Goal: Task Accomplishment & Management: Manage account settings

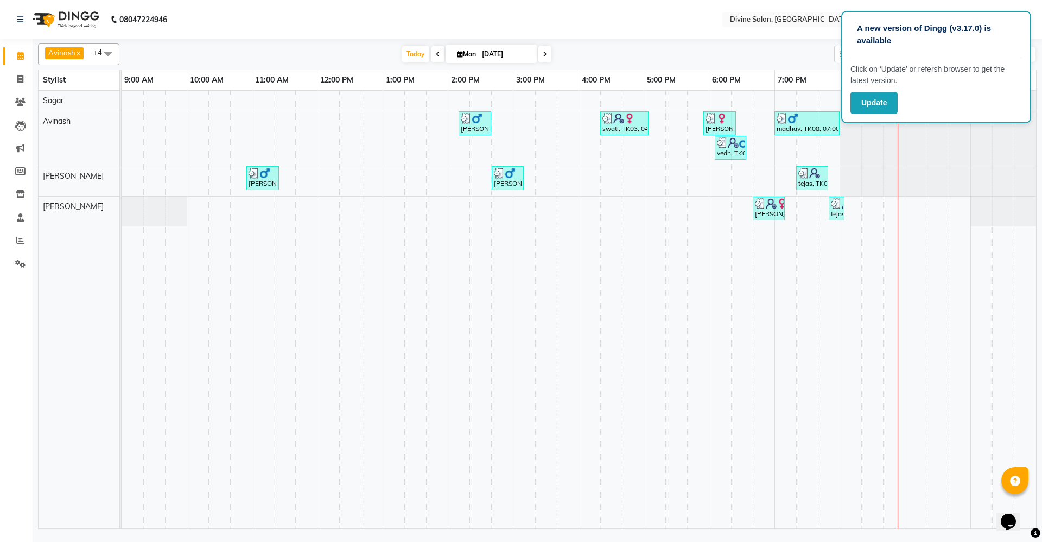
click at [122, 167] on div at bounding box center [122, 181] width 0 height 30
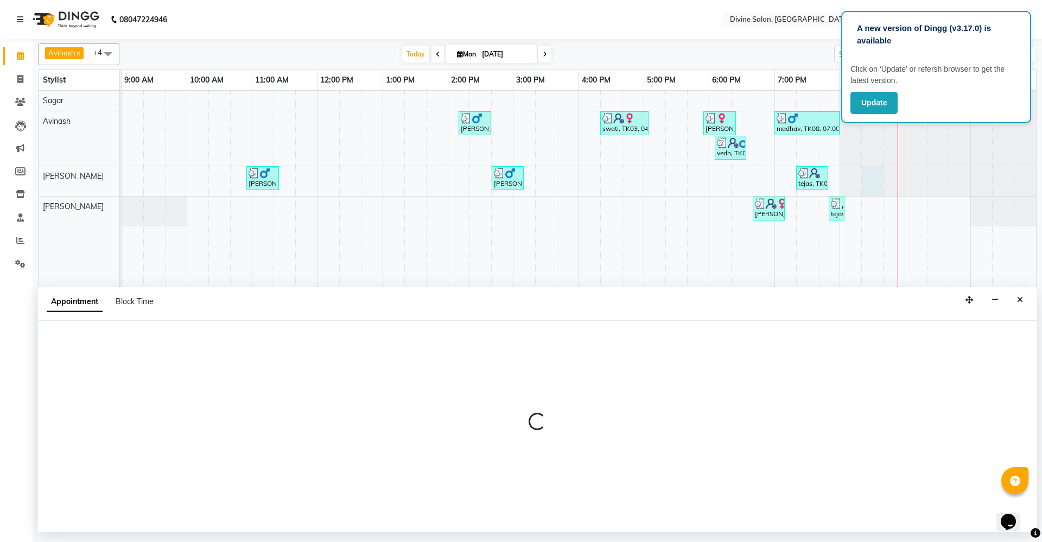
select select "11821"
select select "tentative"
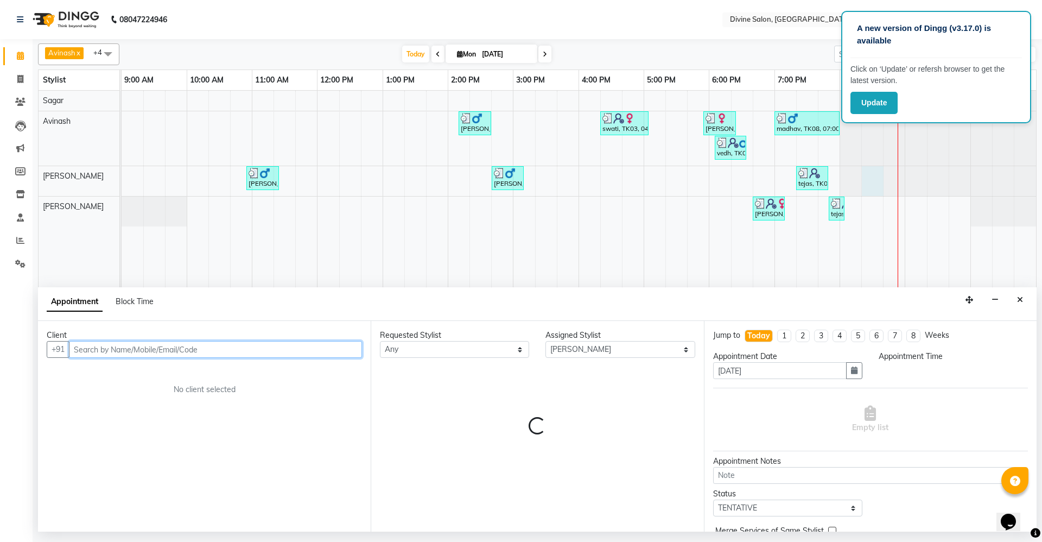
select select "1215"
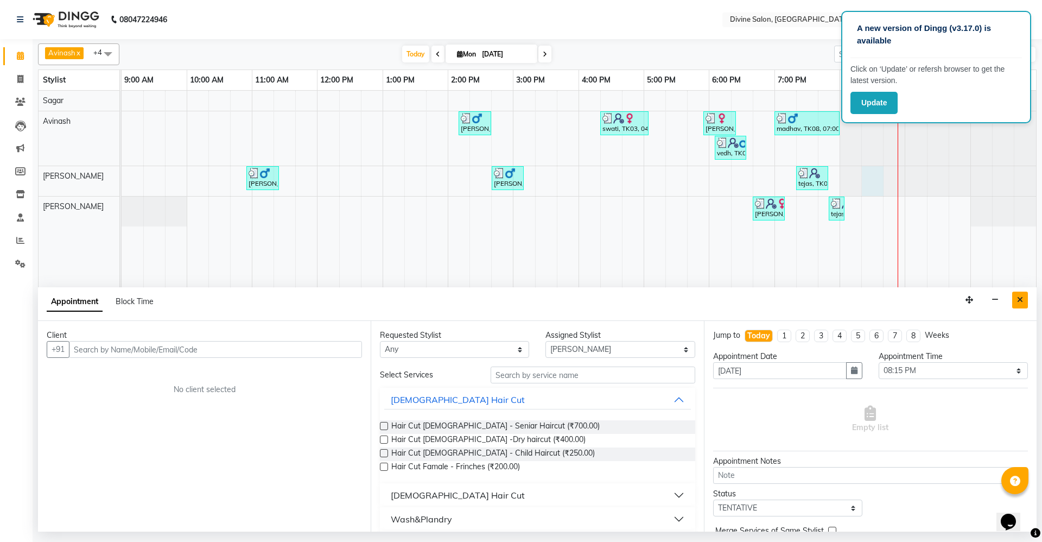
click at [1020, 297] on icon "Close" at bounding box center [1020, 300] width 6 height 8
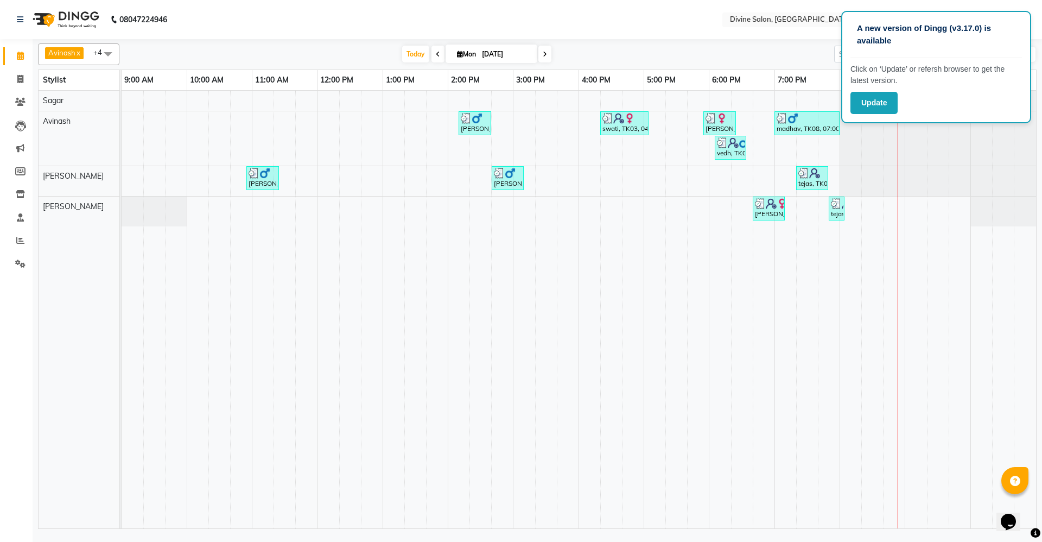
drag, startPoint x: 423, startPoint y: 55, endPoint x: 435, endPoint y: 55, distance: 11.9
click at [435, 55] on div "[DATE] [DATE]" at bounding box center [476, 54] width 151 height 16
click at [436, 55] on icon at bounding box center [438, 54] width 4 height 7
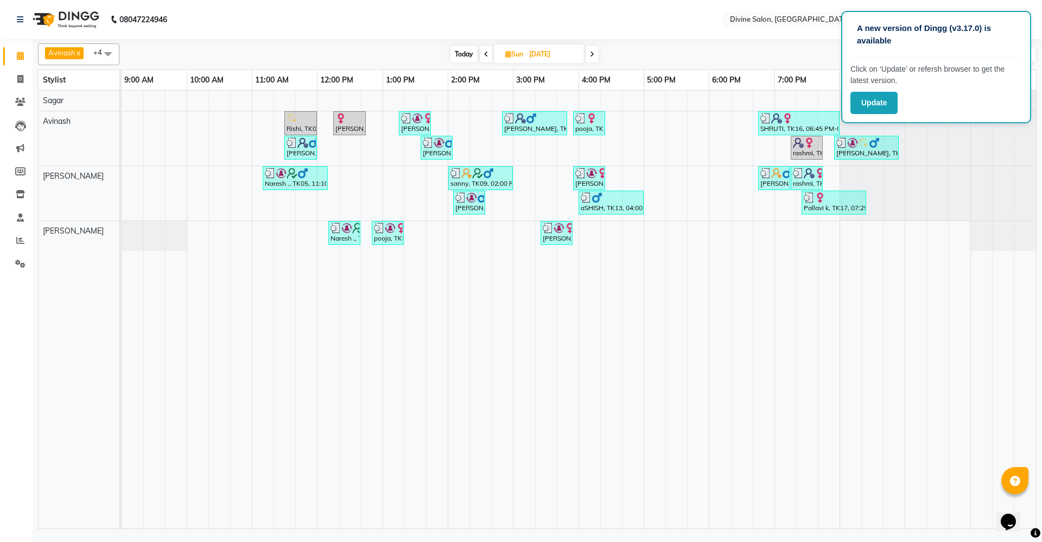
drag, startPoint x: 590, startPoint y: 58, endPoint x: 867, endPoint y: 83, distance: 277.9
click at [590, 58] on span at bounding box center [592, 54] width 13 height 17
type input "[DATE]"
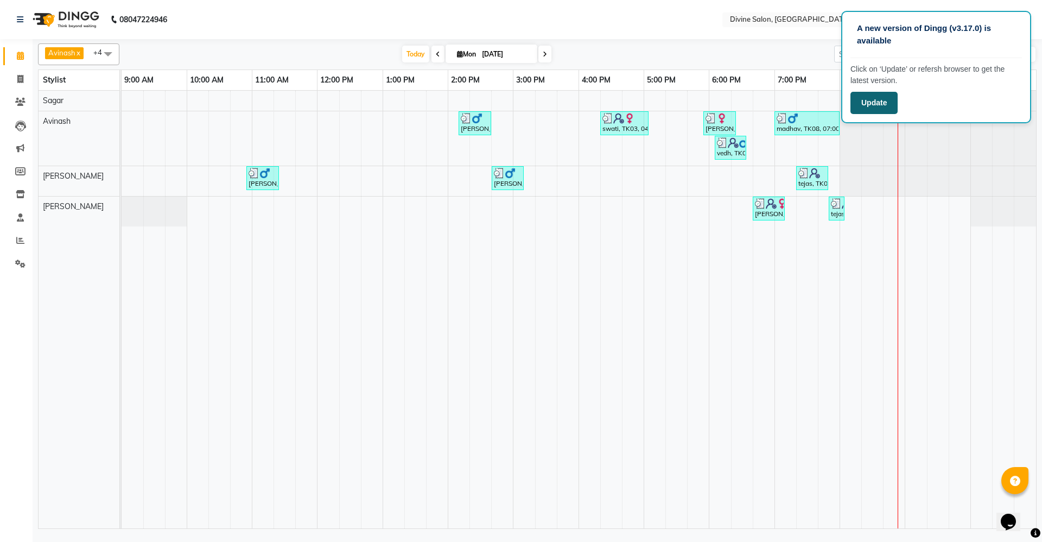
click at [875, 96] on button "Update" at bounding box center [873, 103] width 47 height 22
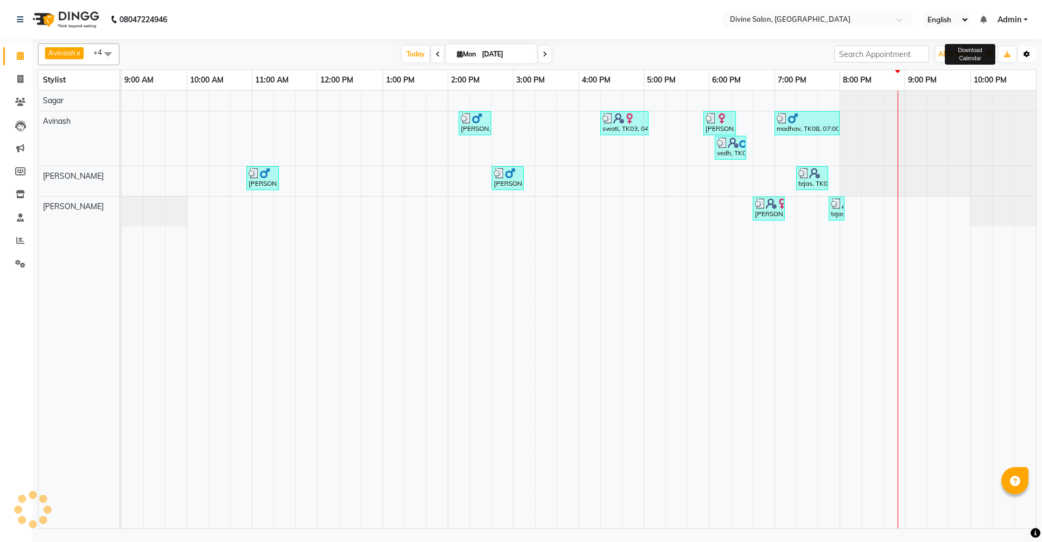
click at [1034, 52] on button "Toggle Dropdown" at bounding box center [1026, 54] width 17 height 15
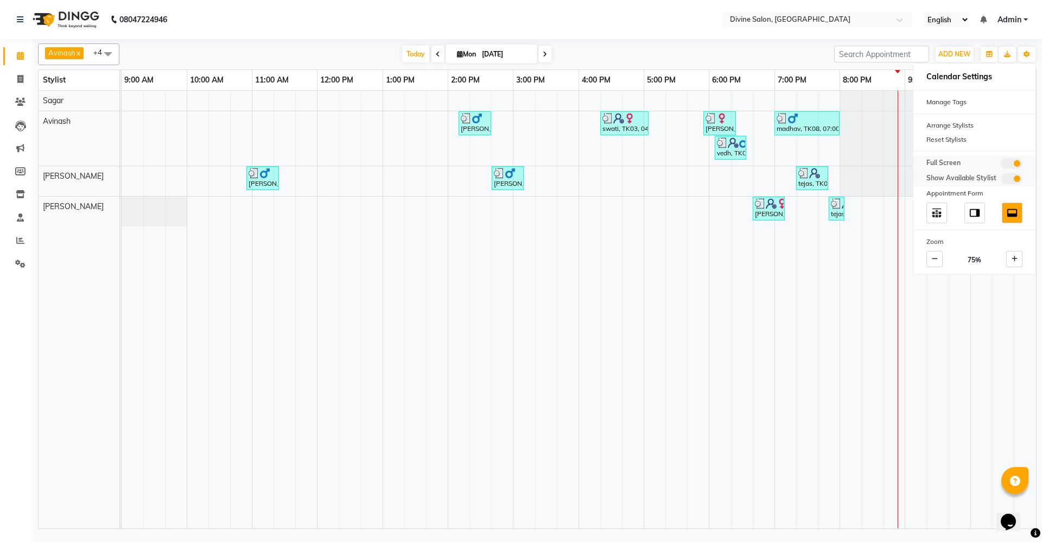
click at [1007, 161] on span at bounding box center [1012, 163] width 22 height 11
click at [1001, 165] on input "checkbox" at bounding box center [1001, 165] width 0 height 0
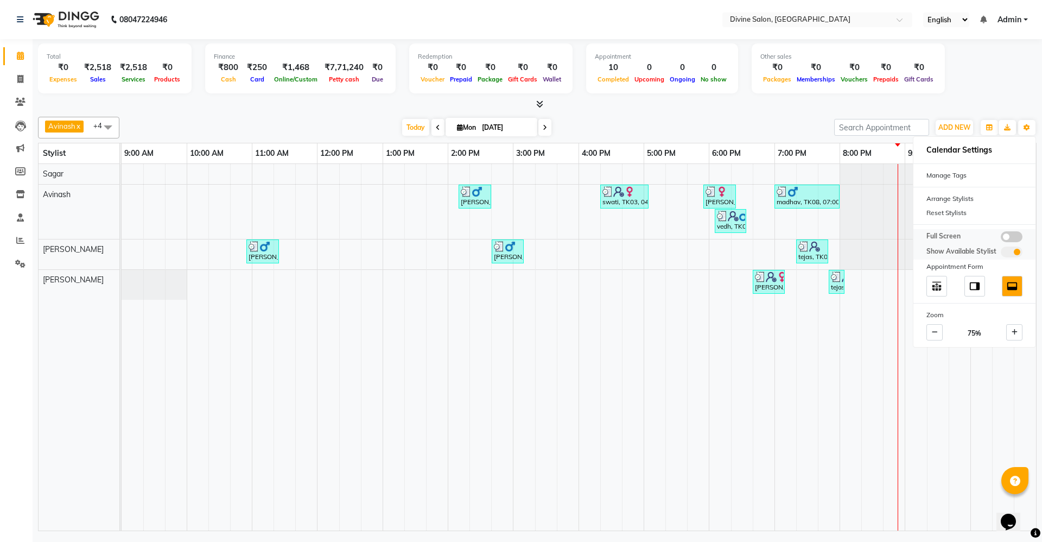
click at [998, 243] on div "Full Screen Show Available Stylist" at bounding box center [974, 244] width 122 height 30
click at [1009, 238] on span at bounding box center [1012, 236] width 22 height 11
click at [1001, 238] on input "checkbox" at bounding box center [1001, 238] width 0 height 0
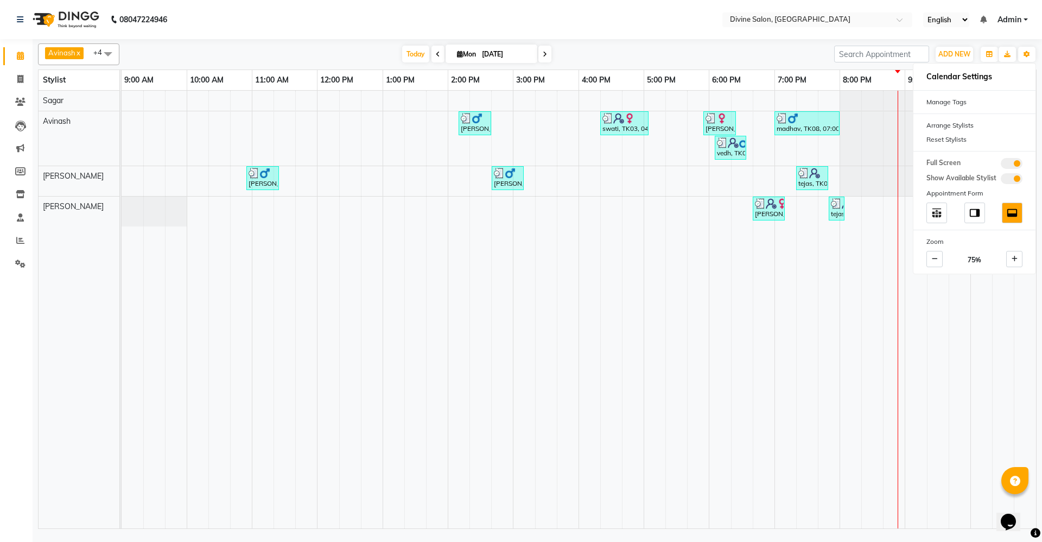
drag, startPoint x: 1025, startPoint y: 12, endPoint x: 1014, endPoint y: 15, distance: 11.3
click at [1024, 12] on ul "English ENGLISH Español العربية मराठी हिंदी ગુજરાતી தமிழ் 中文 Notifications noth…" at bounding box center [976, 19] width 116 height 15
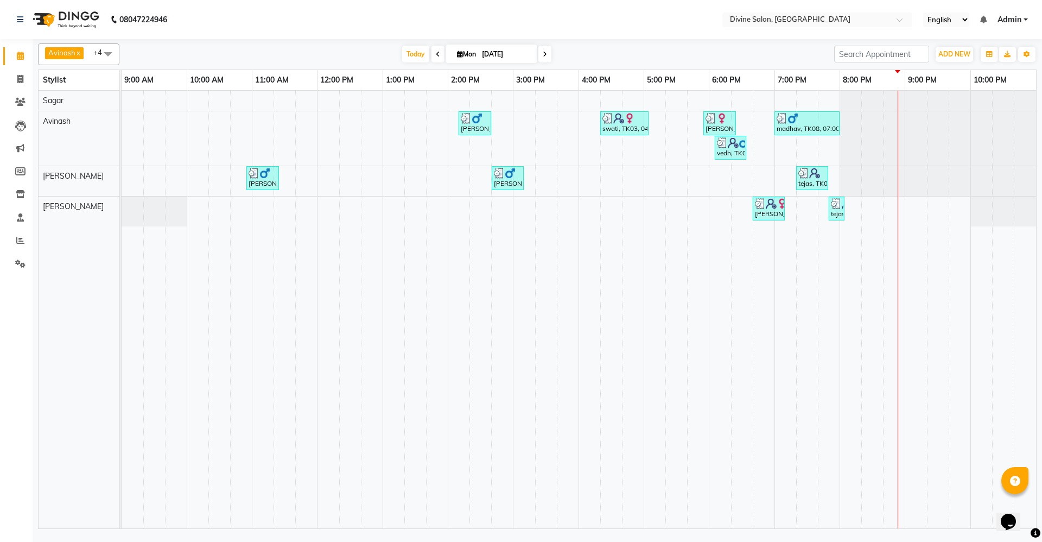
click at [1014, 15] on span "Admin" at bounding box center [1010, 19] width 24 height 11
click at [977, 75] on link "Sign out" at bounding box center [972, 74] width 99 height 17
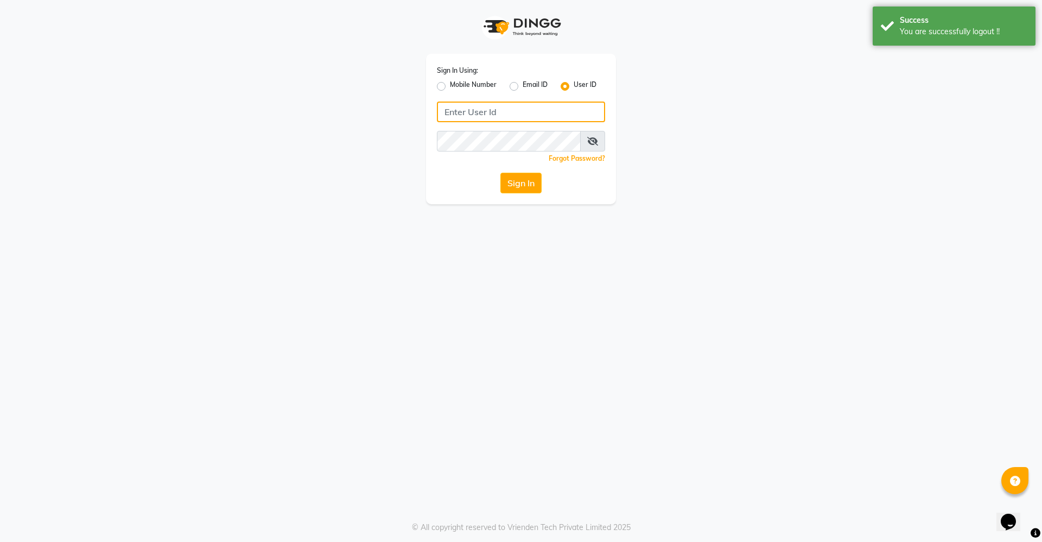
type input "divinesalon"
